Goal: Task Accomplishment & Management: Use online tool/utility

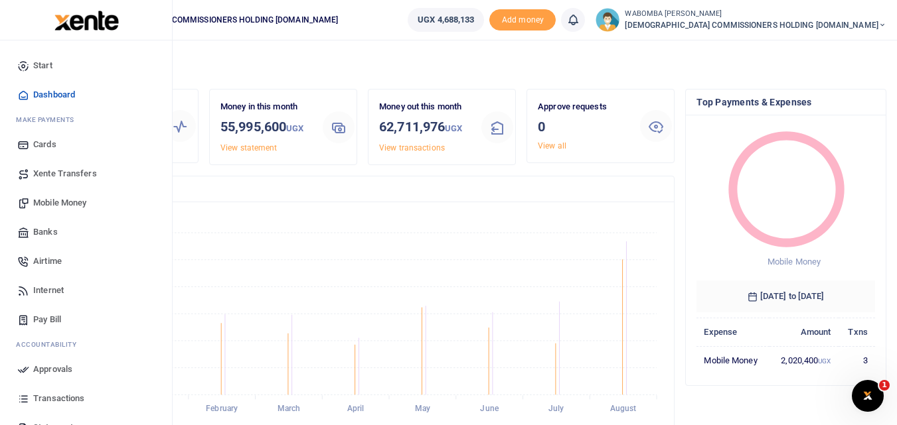
click at [61, 200] on span "Mobile Money" at bounding box center [59, 202] width 53 height 13
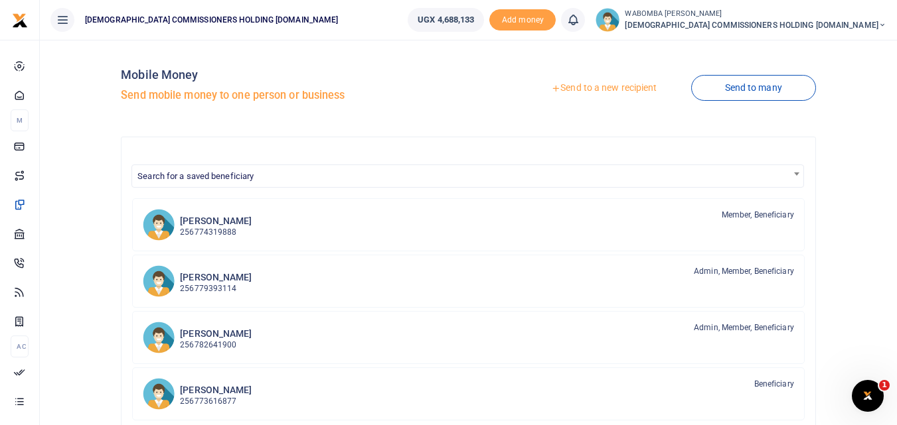
click at [613, 89] on link "Send to a new recipient" at bounding box center [603, 88] width 173 height 24
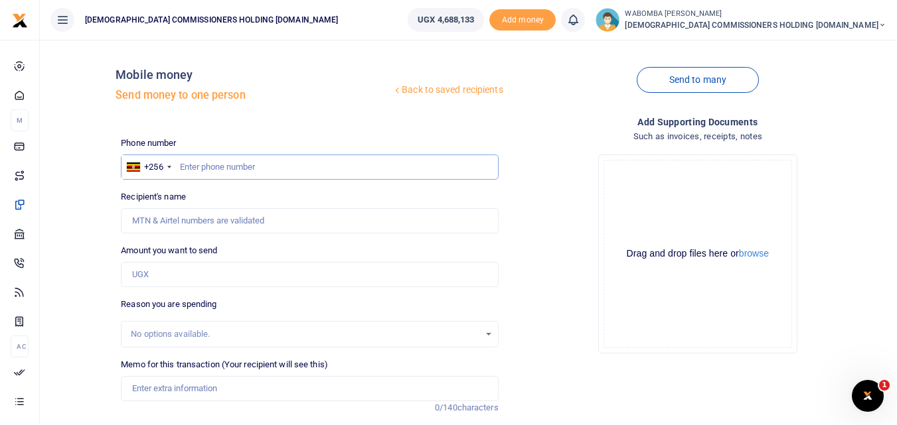
click at [224, 165] on input "text" at bounding box center [309, 167] width 377 height 25
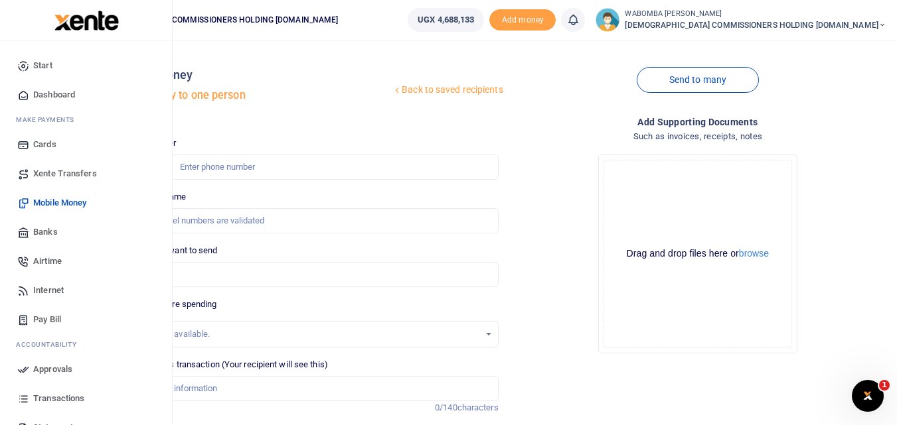
click at [74, 173] on span "Xente Transfers" at bounding box center [65, 173] width 64 height 13
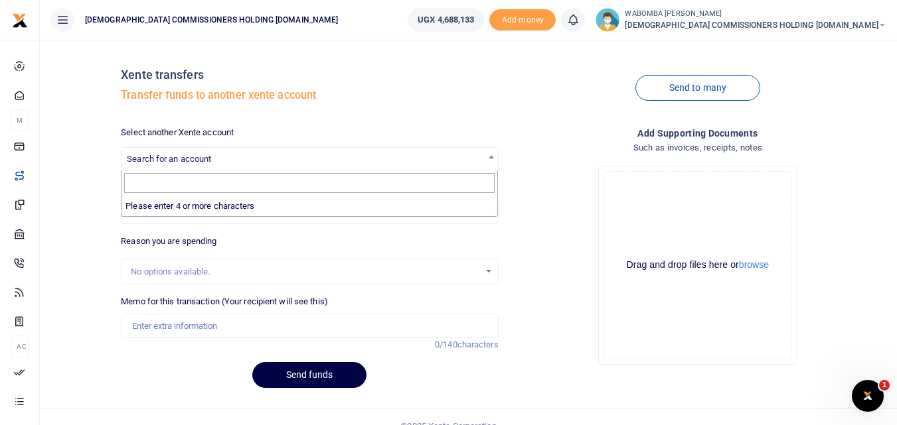
click at [269, 159] on span "Search for an account" at bounding box center [309, 158] width 376 height 21
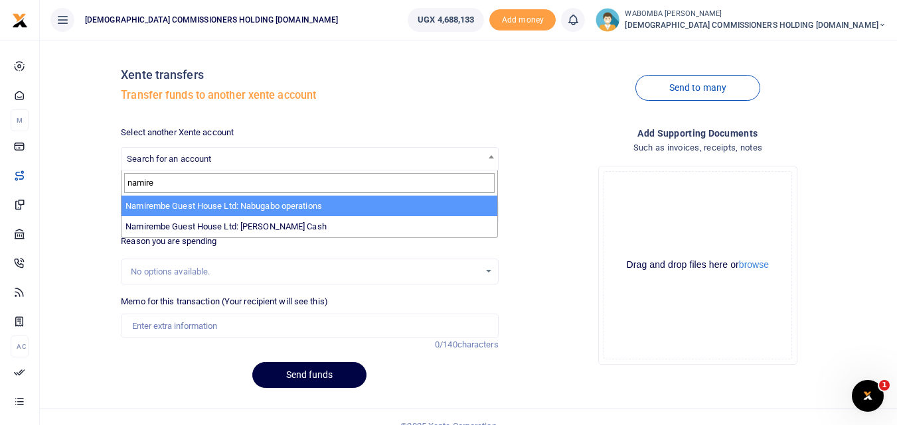
type input "namire"
select select "3681"
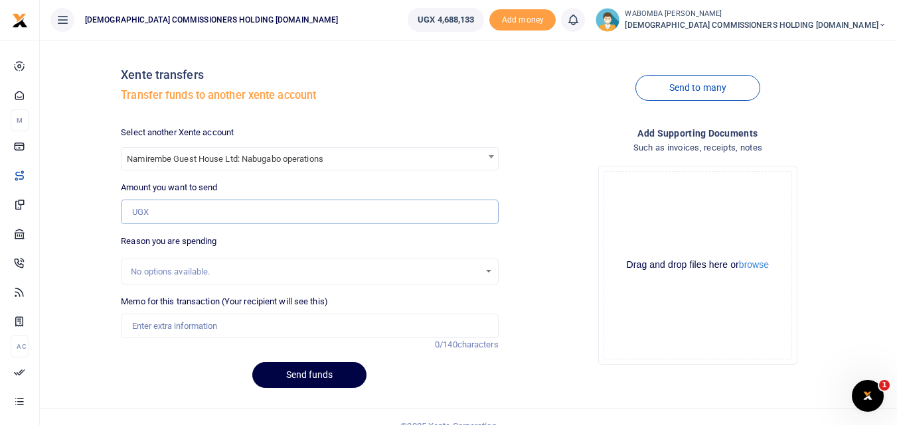
click at [194, 212] on input "Amount you want to send" at bounding box center [309, 212] width 377 height 25
type input "6"
type input "0"
click at [184, 212] on input "650,000" at bounding box center [309, 212] width 377 height 25
type input "6"
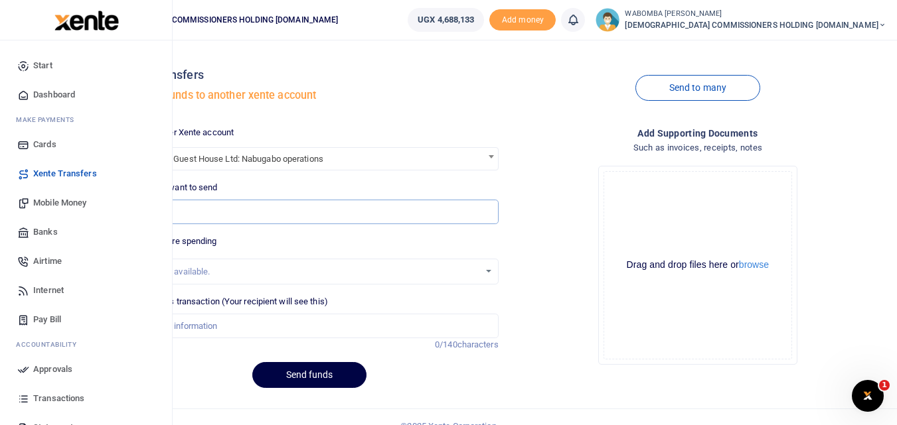
type input "0"
click at [66, 397] on span "Transactions" at bounding box center [58, 398] width 51 height 13
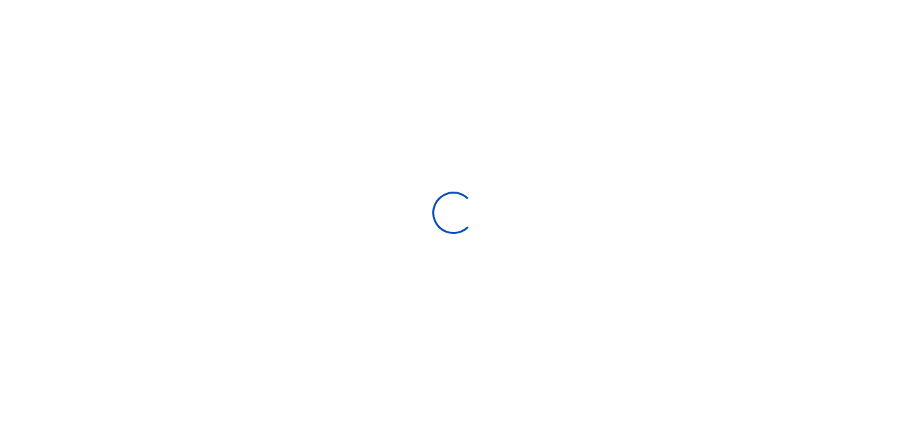
select select
type input "[DATE] - [DATE]"
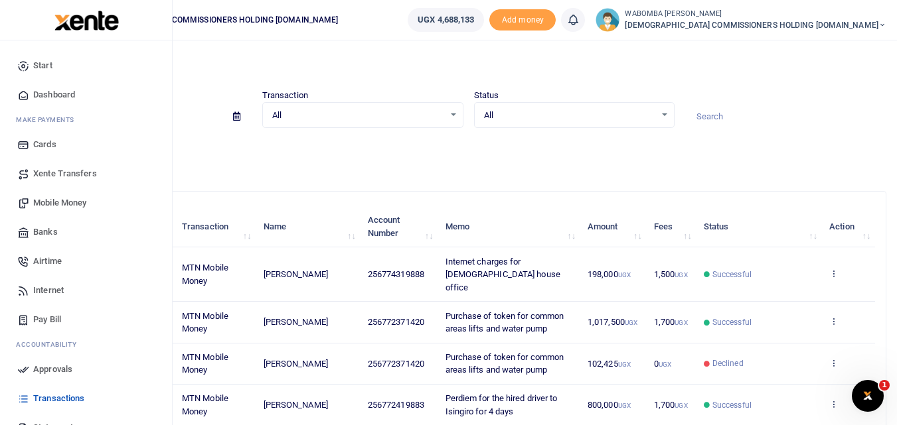
click at [67, 170] on span "Xente Transfers" at bounding box center [65, 173] width 64 height 13
